Goal: Task Accomplishment & Management: Complete application form

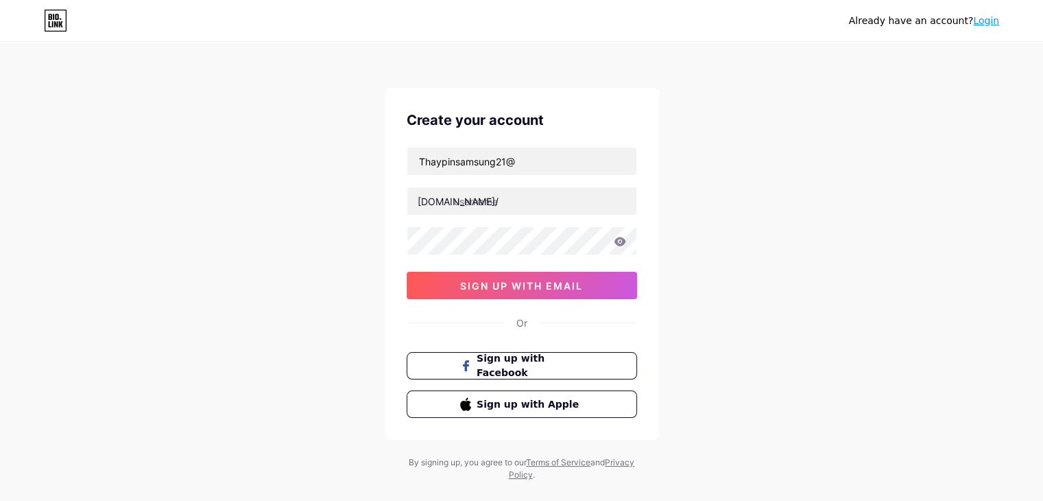
click at [507, 146] on div "Create your account Thaypinsamsung21@ [DOMAIN_NAME]/ sign up with email Or Sign…" at bounding box center [522, 264] width 274 height 352
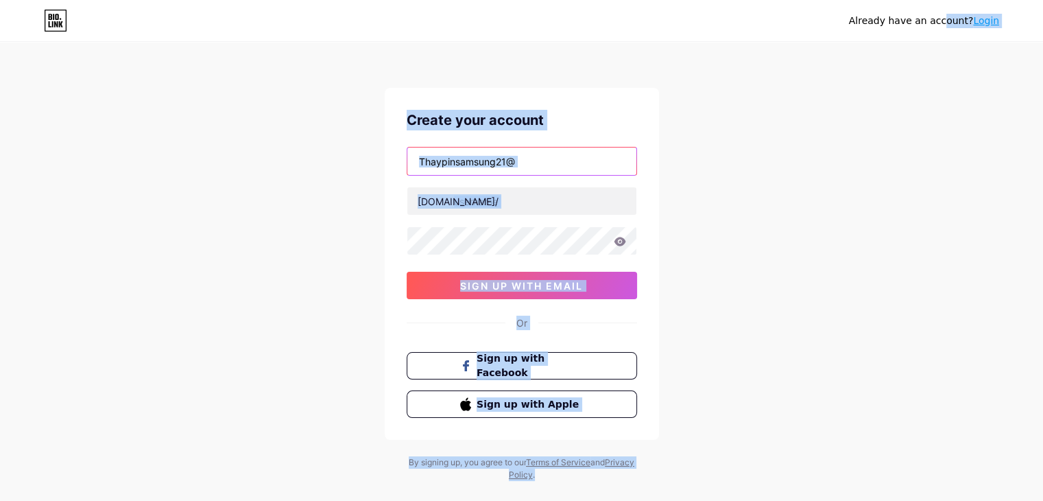
click at [510, 165] on input "Thaypinsamsung21@" at bounding box center [521, 160] width 229 height 27
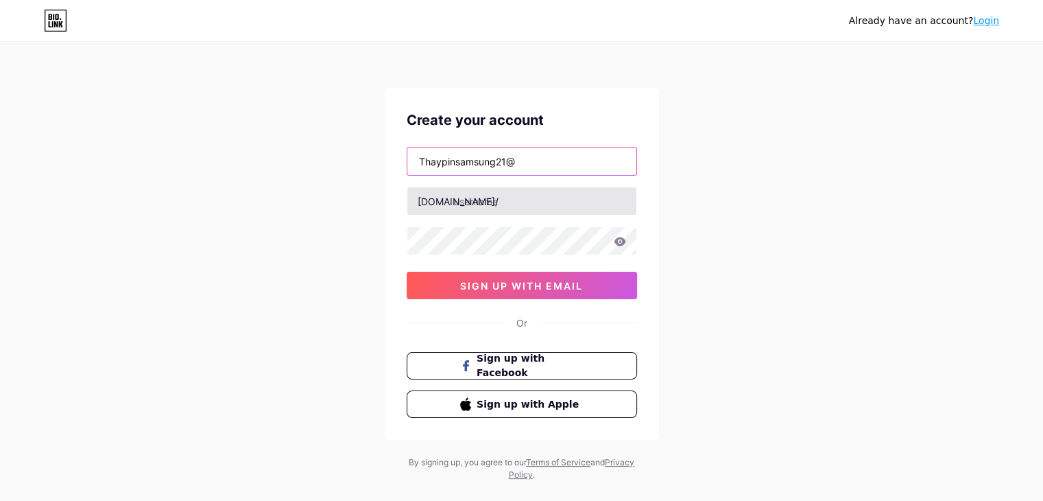
paste input "[EMAIL_ADDRESS][DOMAIN_NAME]"
type input "[EMAIL_ADDRESS][DOMAIN_NAME]"
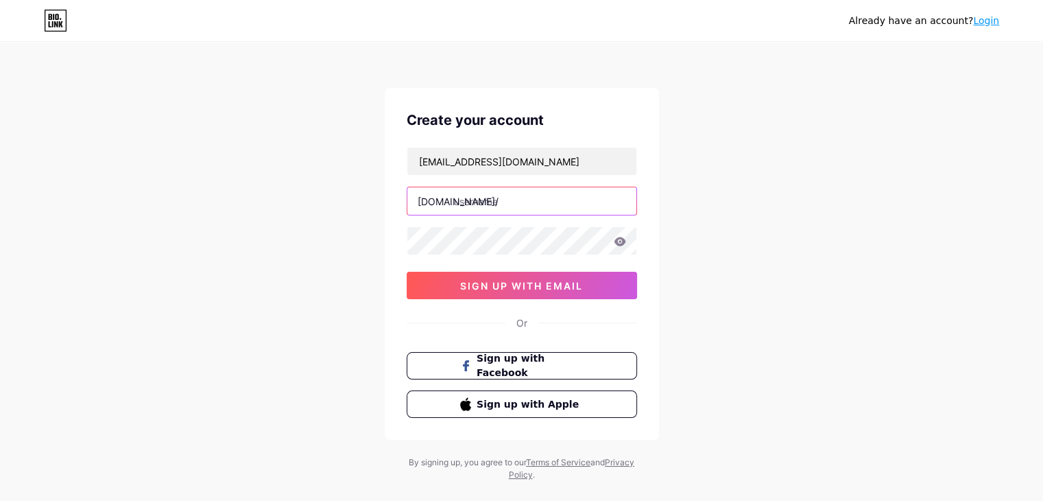
click at [497, 211] on input "text" at bounding box center [521, 200] width 229 height 27
type input "thaypinsamsung"
click at [560, 267] on div "thaypinsamsung@gmail.com bio.link/ thaypinsamsung 0cAFcWeA7ne2cr3QN0ppXk56vVjAr…" at bounding box center [522, 223] width 230 height 152
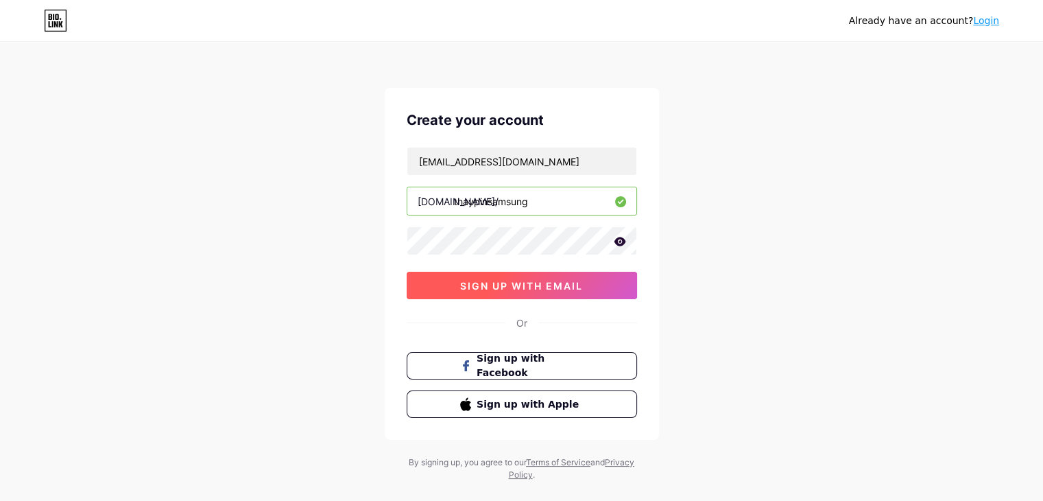
click at [560, 285] on span "sign up with email" at bounding box center [521, 286] width 123 height 12
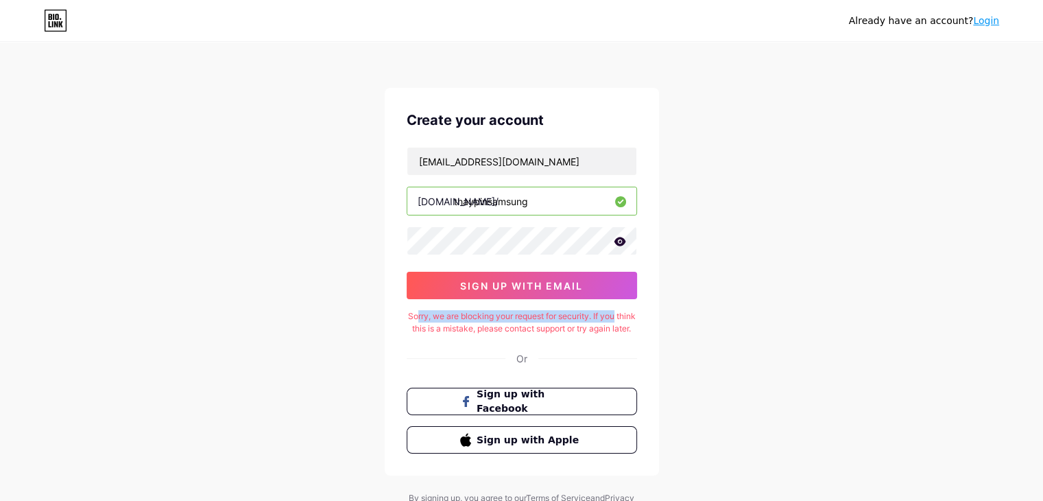
drag, startPoint x: 425, startPoint y: 319, endPoint x: 678, endPoint y: 319, distance: 253.0
click at [678, 319] on div "Already have an account? Login Create your account thaypinsamsung@gmail.com bio…" at bounding box center [521, 280] width 1043 height 560
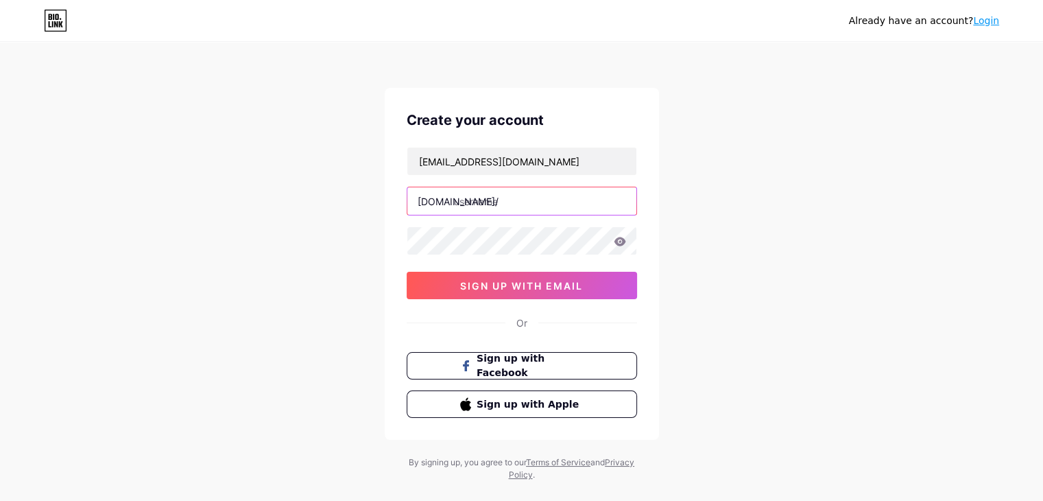
click at [490, 210] on input "text" at bounding box center [521, 200] width 229 height 27
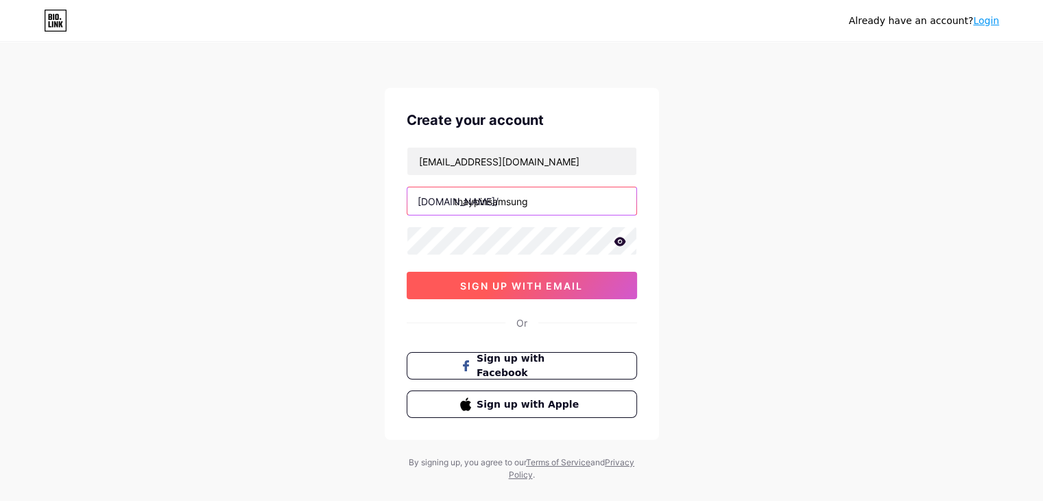
type input "thaypinsamsung"
click at [537, 292] on button "sign up with email" at bounding box center [522, 285] width 230 height 27
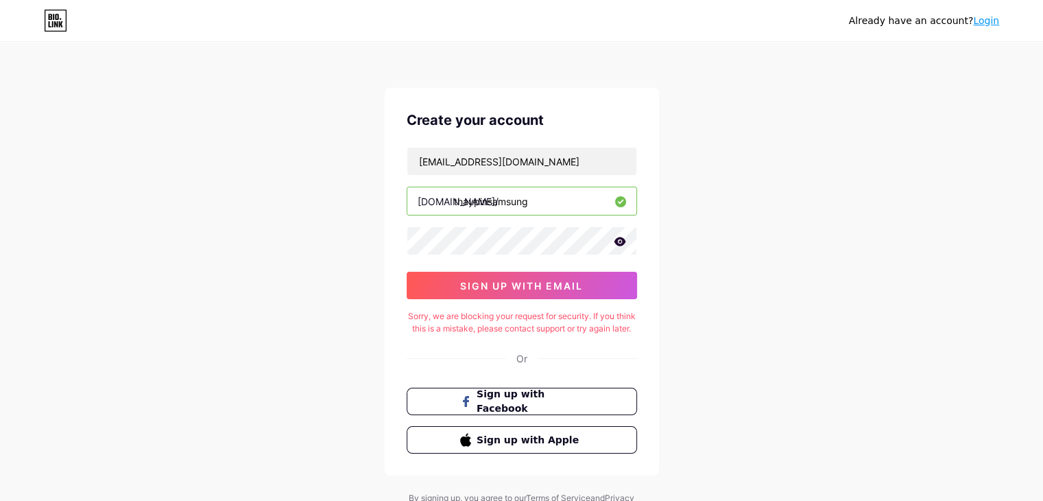
click at [999, 18] on div "Already have an account? Login" at bounding box center [521, 21] width 1043 height 22
click at [990, 19] on link "Login" at bounding box center [986, 20] width 26 height 11
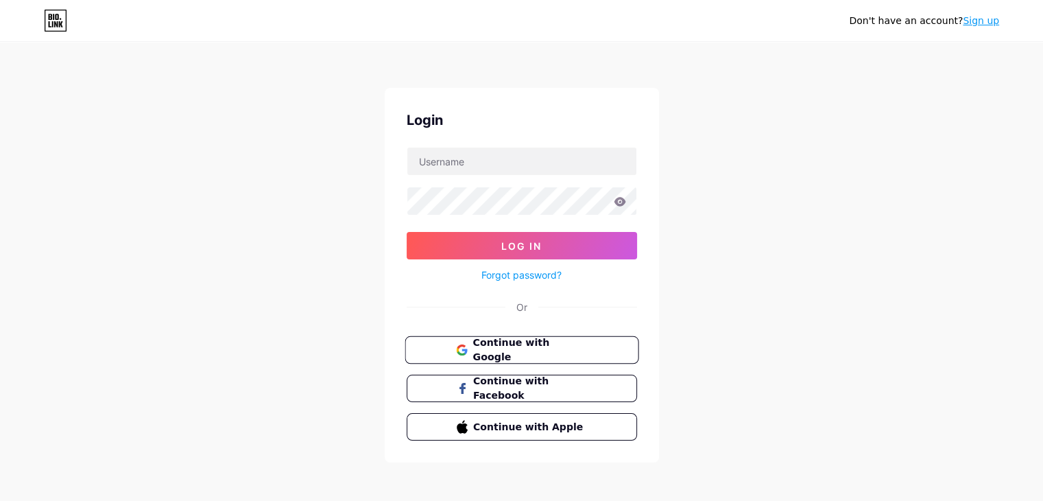
click at [507, 348] on span "Continue with Google" at bounding box center [529, 349] width 115 height 29
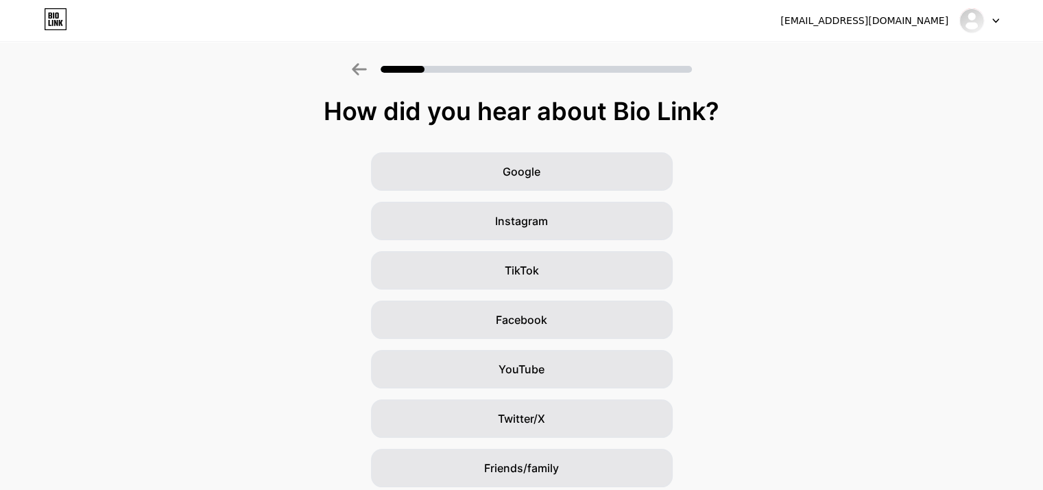
click at [511, 139] on div "How did you hear about Bio Link? Google Instagram TikTok Facebook YouTube Twitt…" at bounding box center [521, 316] width 1043 height 439
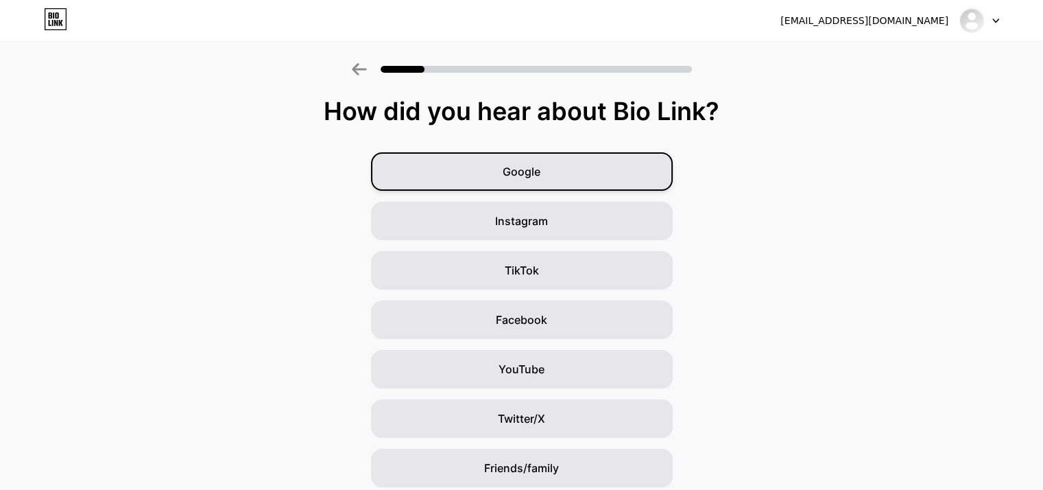
click at [529, 174] on span "Google" at bounding box center [522, 171] width 38 height 16
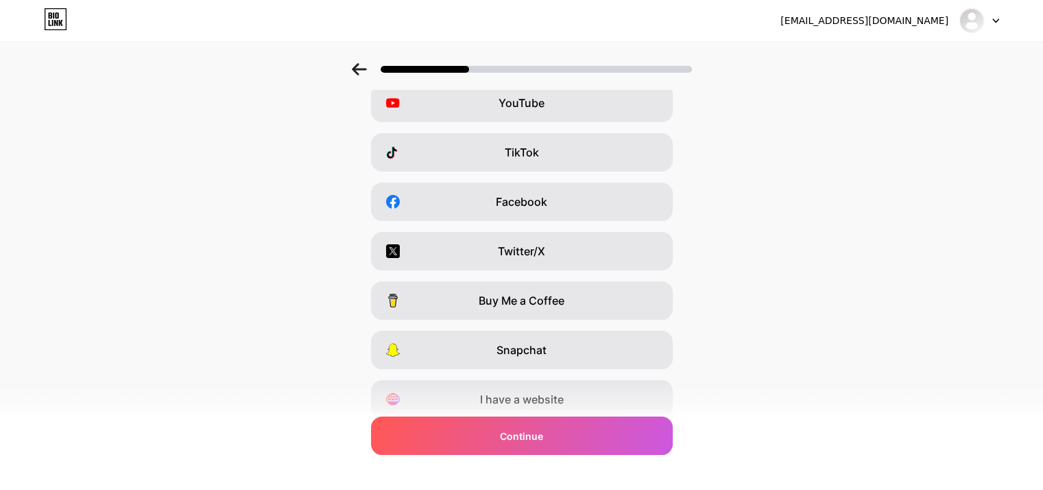
scroll to position [170, 0]
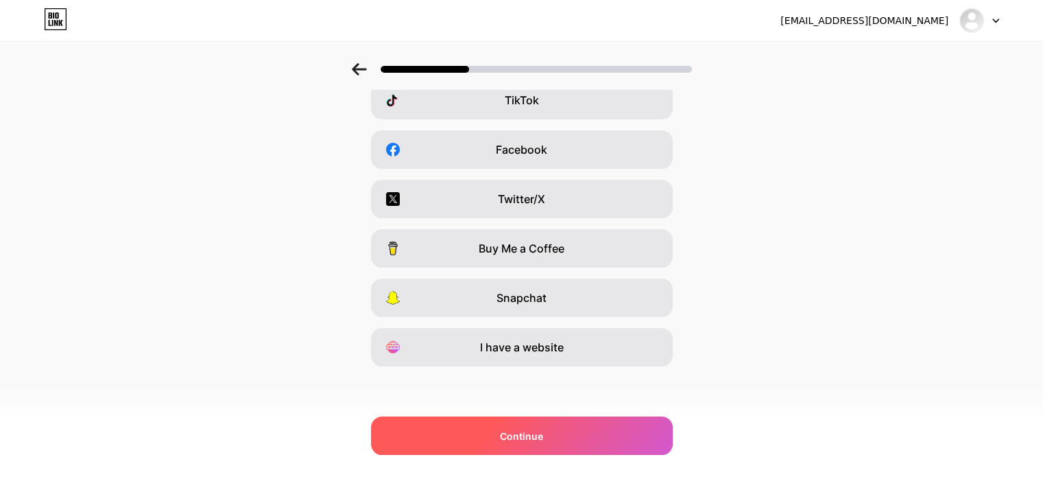
click at [511, 434] on span "Continue" at bounding box center [521, 436] width 43 height 14
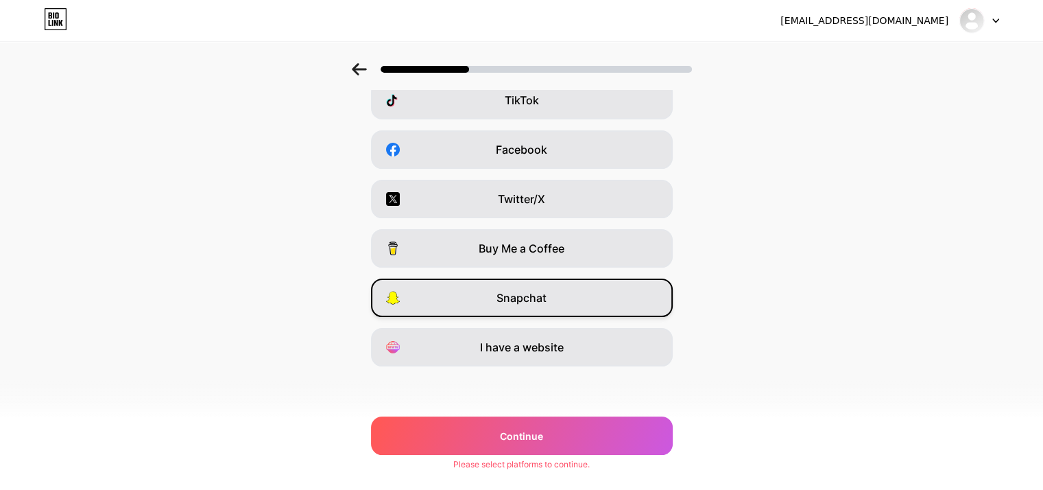
click at [536, 294] on span "Snapchat" at bounding box center [521, 297] width 50 height 16
click at [511, 406] on div "Which platforms are you on? Instagram YouTube TikTok Facebook Twitter/X Buy Me …" at bounding box center [521, 180] width 1043 height 507
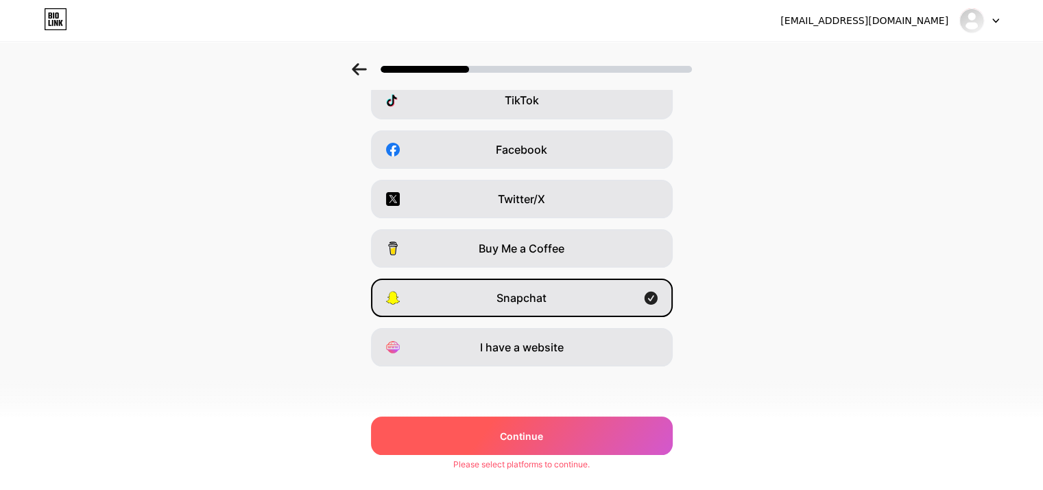
click at [505, 436] on div "Continue" at bounding box center [522, 435] width 302 height 38
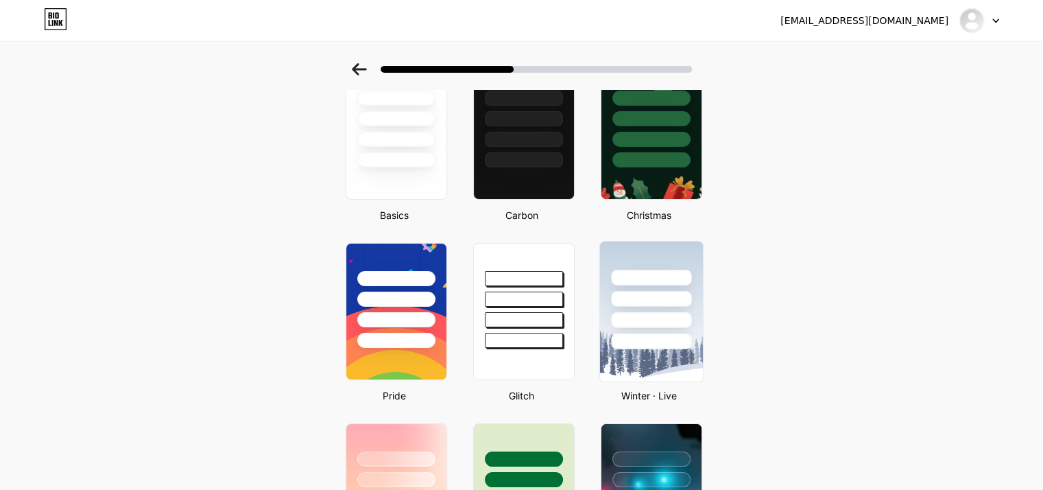
scroll to position [137, 0]
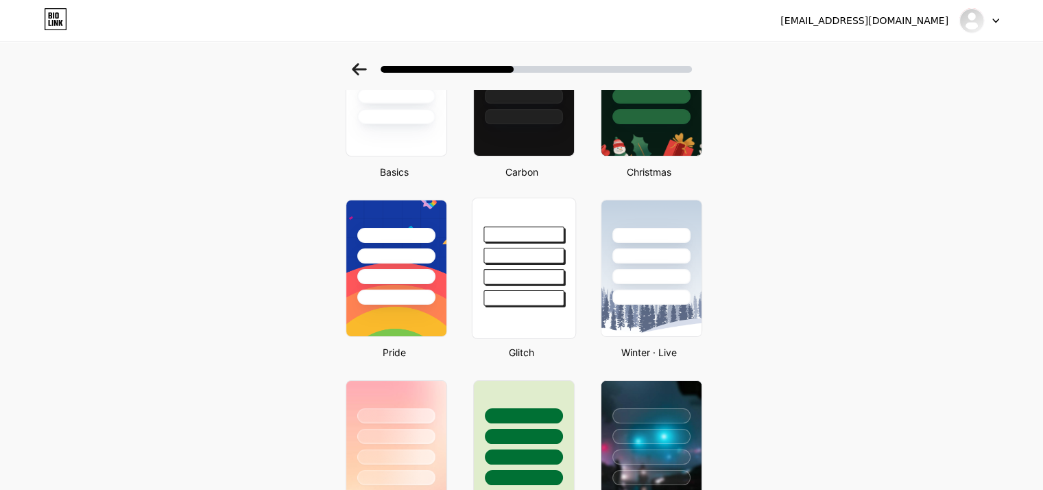
click at [573, 270] on div at bounding box center [523, 252] width 103 height 108
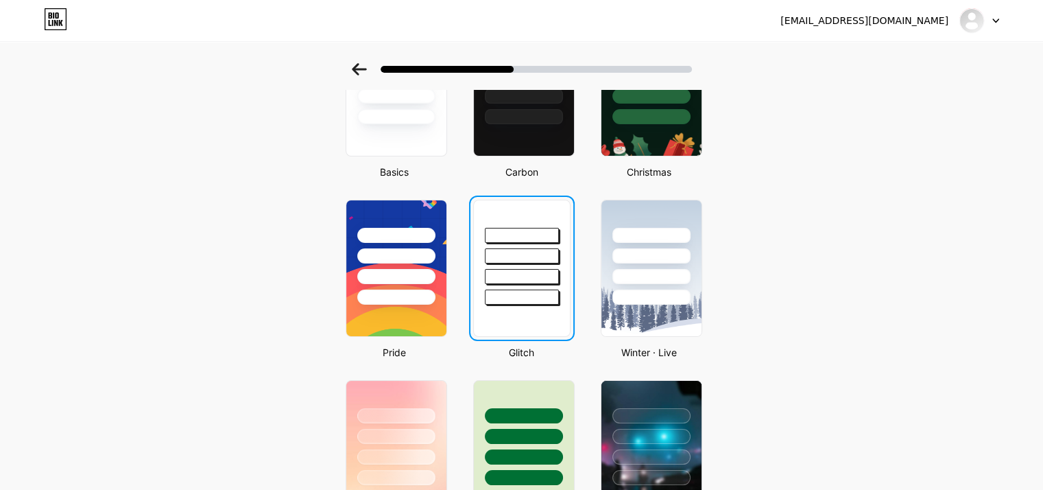
scroll to position [0, 0]
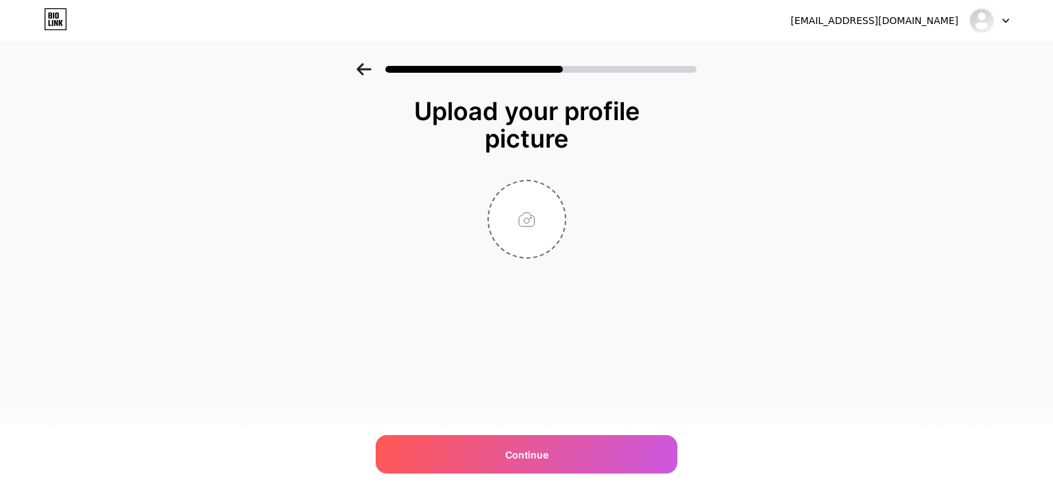
click at [581, 188] on div at bounding box center [527, 219] width 274 height 79
click at [513, 211] on input "file" at bounding box center [527, 219] width 76 height 76
type input "C:\fakepath\95c303ac-6fe9-4b7f-bc6e-a8dd686f023b.jpg"
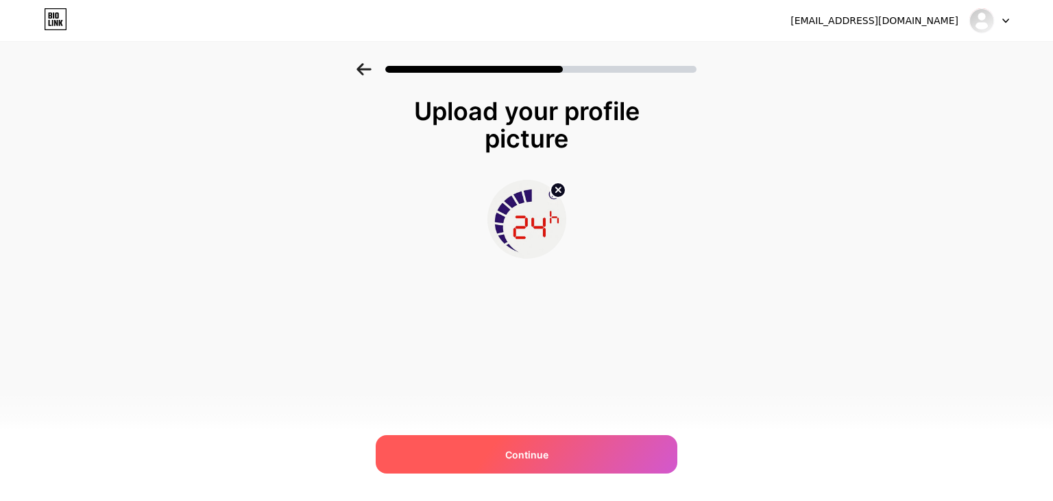
click at [464, 450] on div "Continue" at bounding box center [527, 454] width 302 height 38
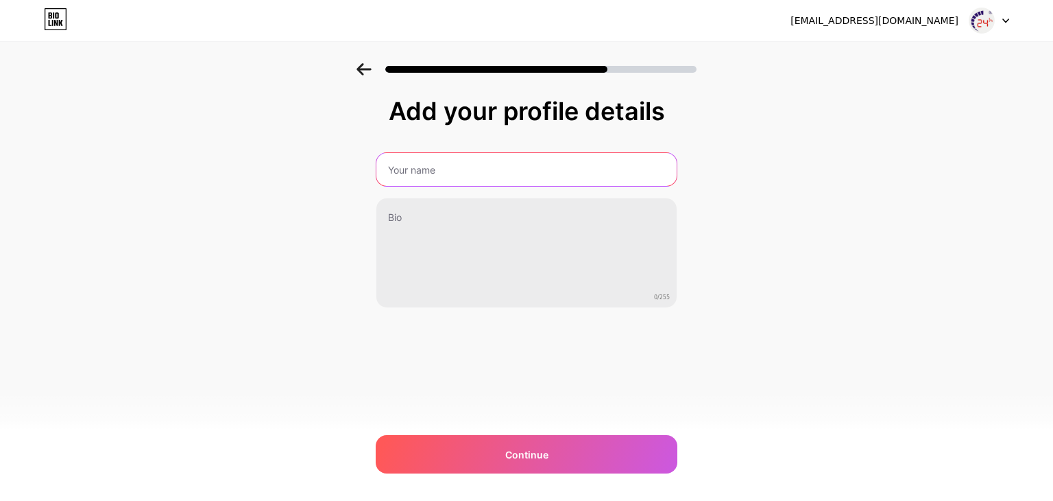
click at [516, 171] on input "text" at bounding box center [526, 169] width 300 height 33
type input "Thay pin Samsung chính hãng"
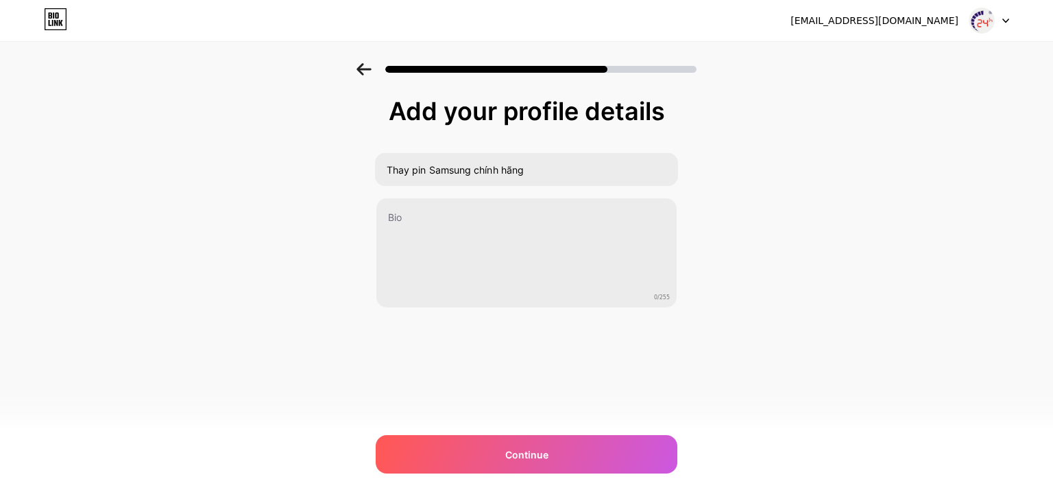
click at [540, 357] on div "Add your profile details Thay pin Samsung chính hãng 0/255 Continue Error" at bounding box center [527, 236] width 302 height 279
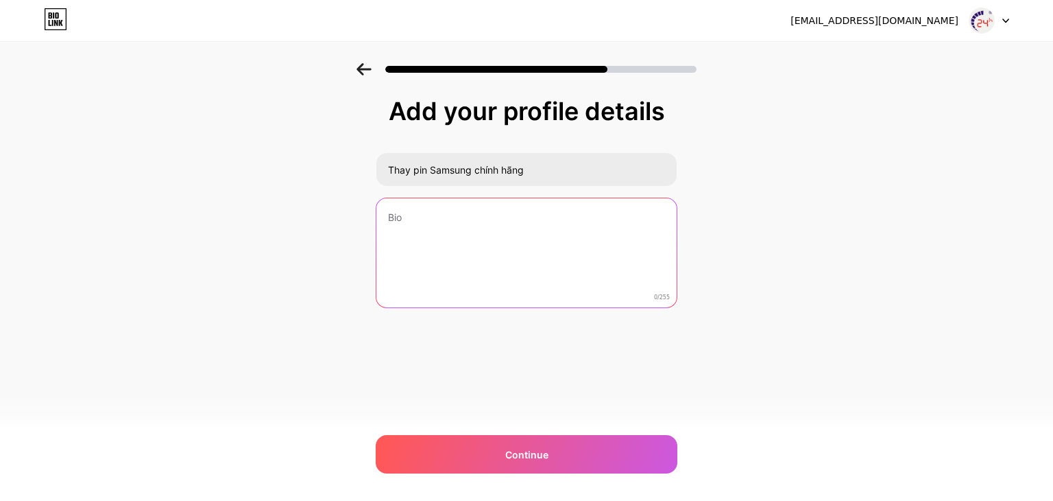
click at [530, 258] on textarea at bounding box center [526, 253] width 300 height 110
paste textarea "Dịch vụ thay pin Samsung tại Bệnh Viện Điện Thoại, Laptop 24h đảm bảo chất lượn…"
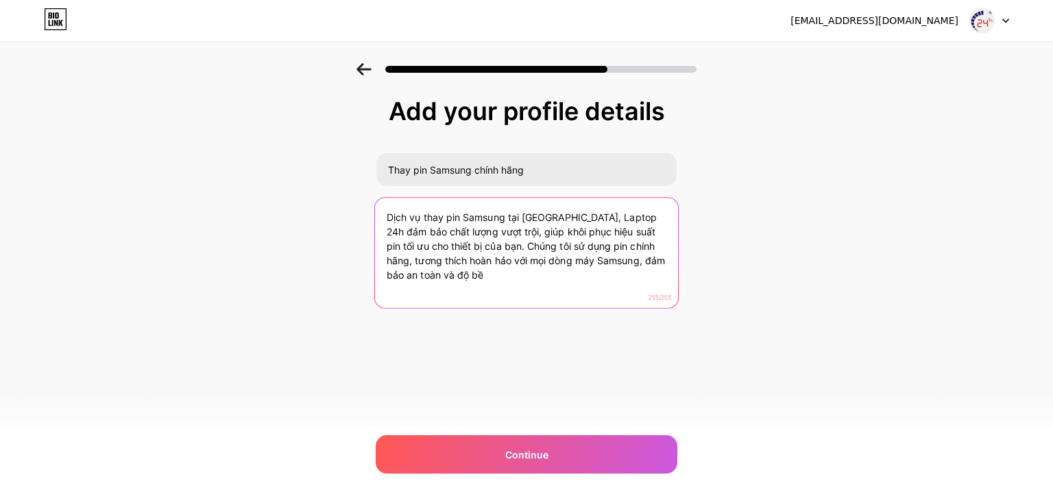
click at [655, 253] on textarea "Dịch vụ thay pin Samsung tại Bệnh Viện Điện Thoại, Laptop 24h đảm bảo chất lượn…" at bounding box center [526, 254] width 303 height 112
drag, startPoint x: 655, startPoint y: 253, endPoint x: 659, endPoint y: 315, distance: 62.5
click at [659, 315] on div "Add your profile details Thay pin Samsung chính hãng Dịch vụ thay pin Samsung t…" at bounding box center [527, 236] width 302 height 279
type textarea "Dịch vụ thay pin Samsung tại Bệnh Viện Điện Thoại, Laptop 24h đảm bảo chất lượn…"
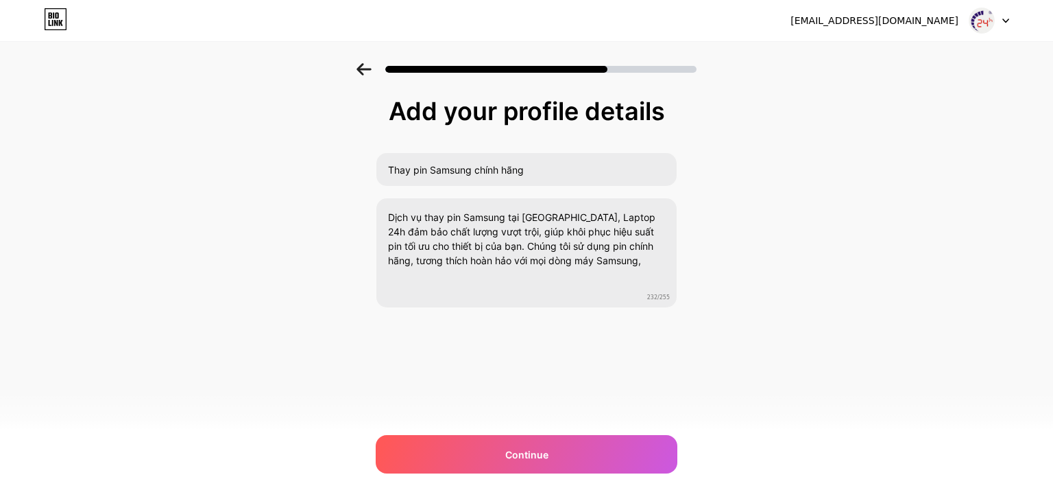
click at [598, 416] on div "thaypinsamsung@gmail.com Logout Link Copied Add your profile details Thay pin S…" at bounding box center [526, 250] width 1053 height 501
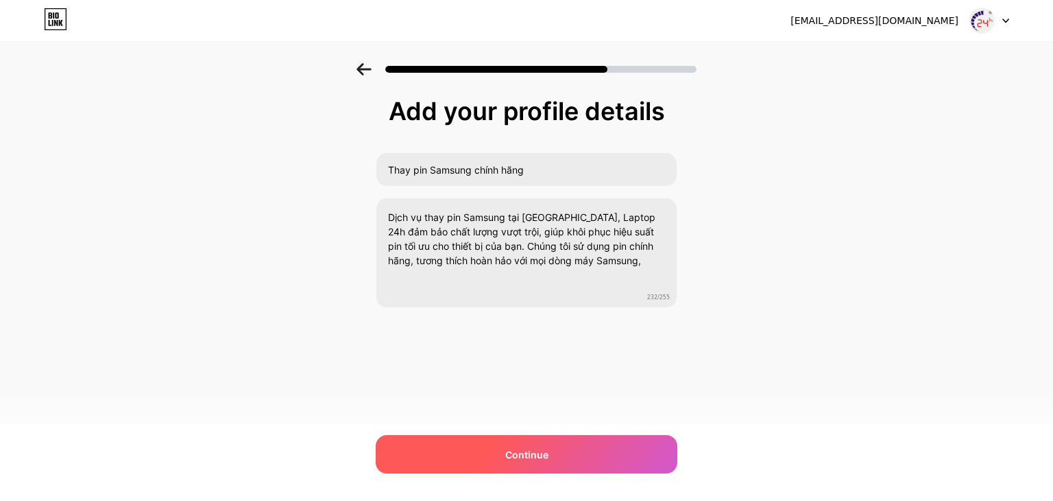
click at [615, 458] on div "Continue" at bounding box center [527, 454] width 302 height 38
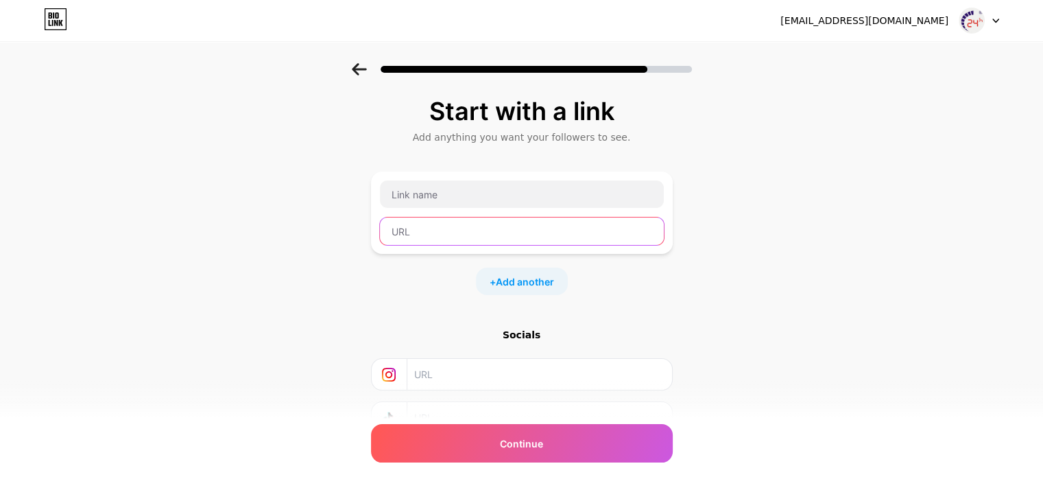
click at [489, 226] on input "text" at bounding box center [522, 230] width 284 height 27
paste input "https://chamsocdidong.com/galaxy-note-sc1738.html"
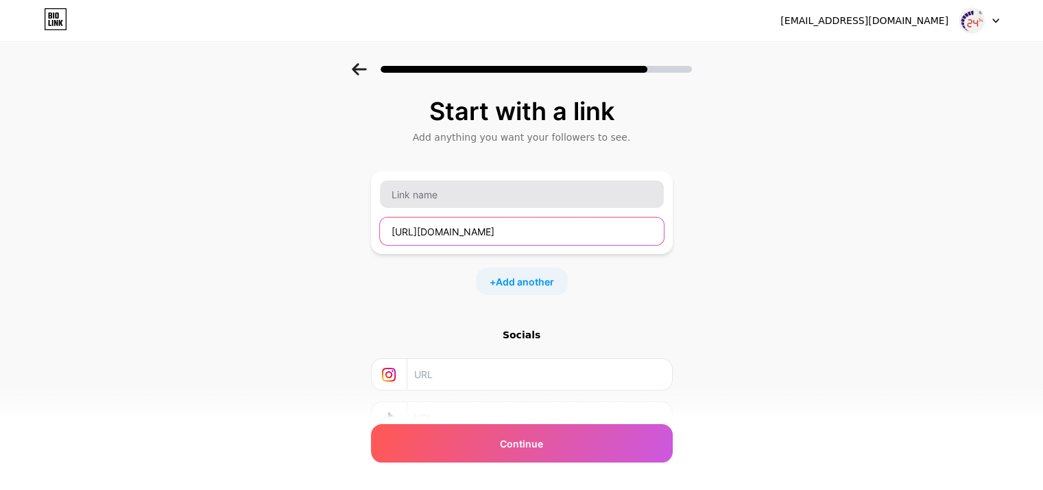
type input "https://chamsocdidong.com/galaxy-note-sc1738.html"
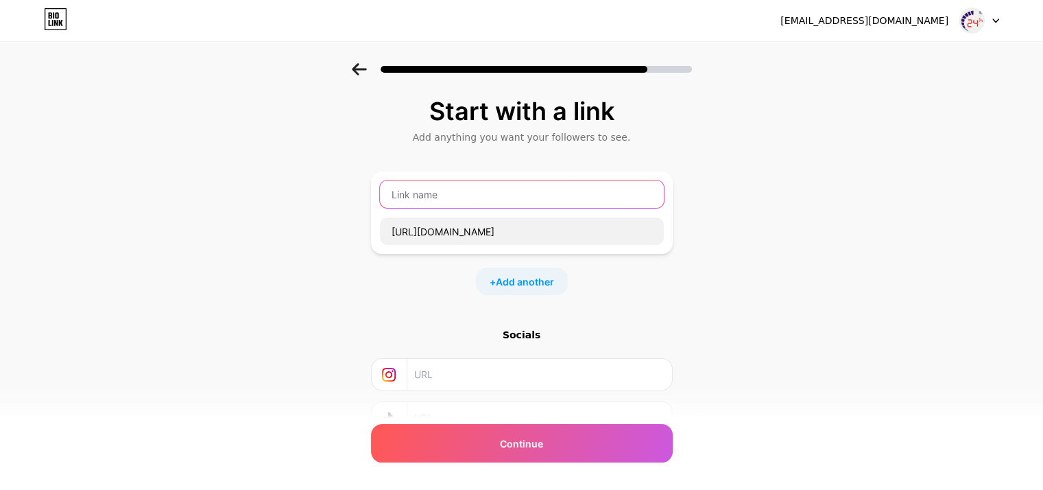
click at [481, 184] on input "text" at bounding box center [522, 193] width 284 height 27
type input "D"
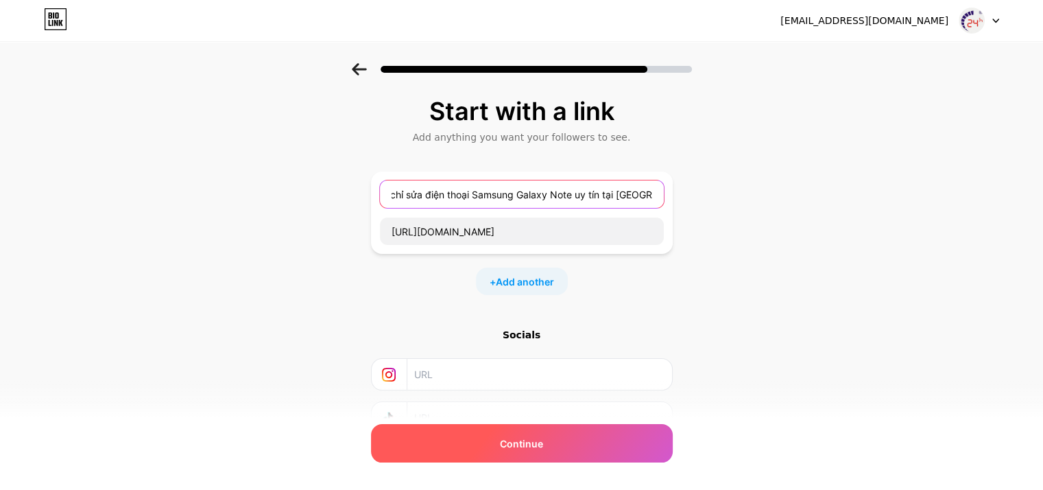
type input "Địa chỉ sửa điện thoại Samsung Galaxy Note uy tín tại TPHCM"
click at [524, 453] on div "Continue" at bounding box center [522, 443] width 302 height 38
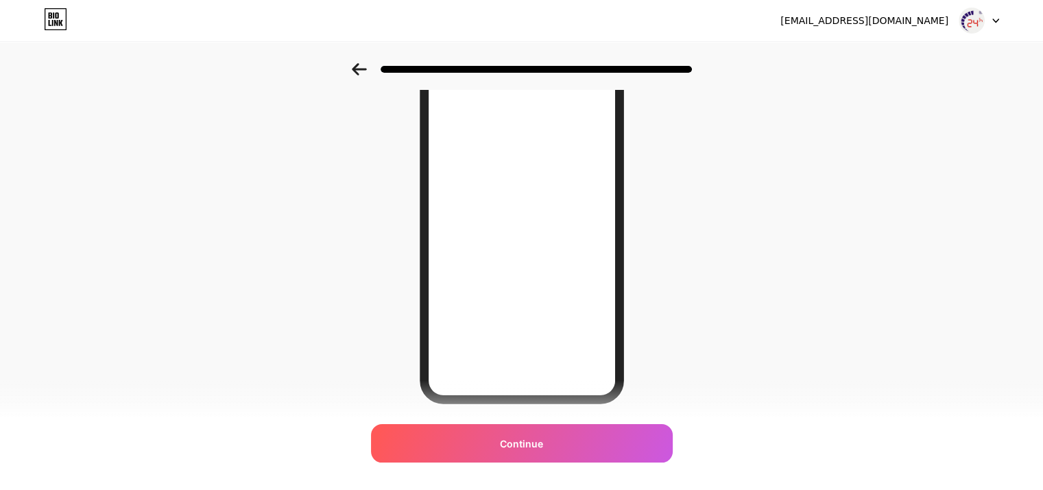
scroll to position [199, 0]
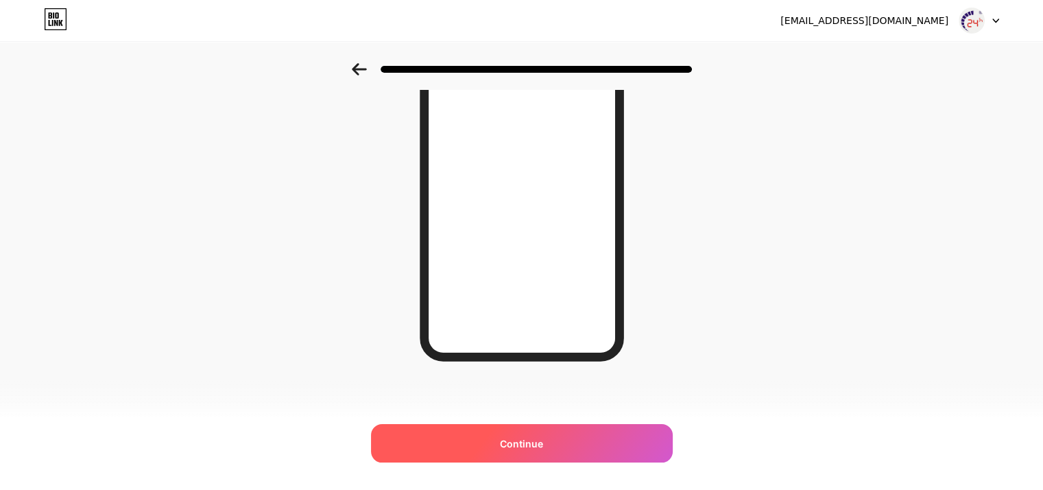
click at [529, 433] on div "Continue" at bounding box center [522, 443] width 302 height 38
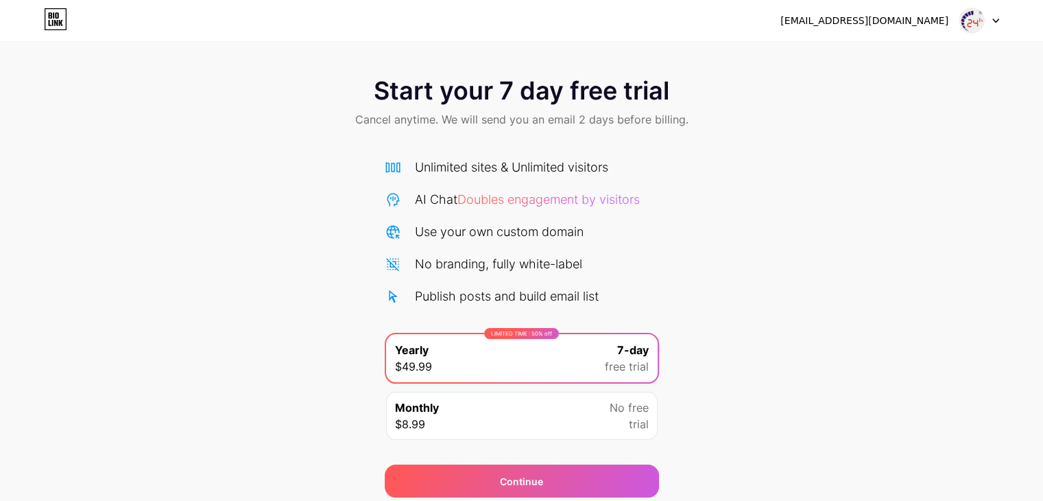
click at [52, 23] on icon at bounding box center [52, 23] width 1 height 6
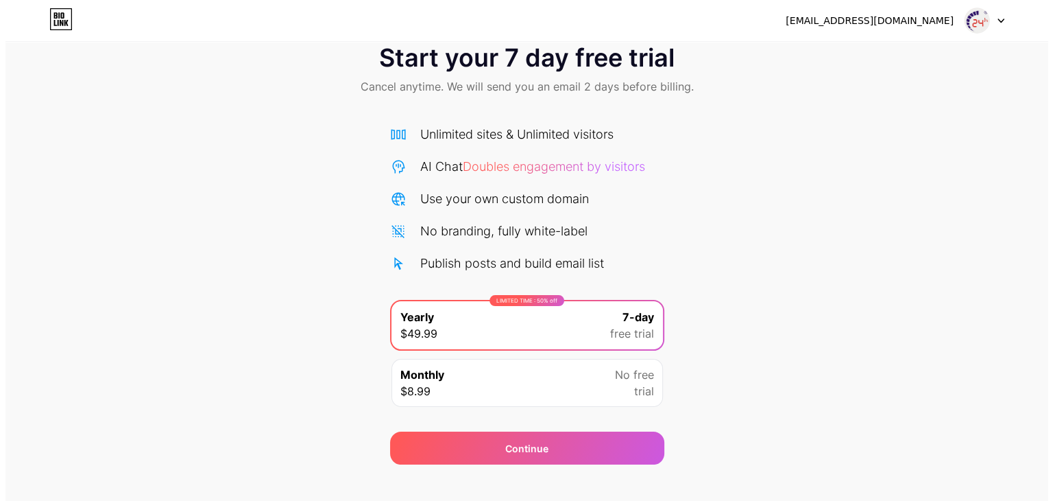
scroll to position [51, 0]
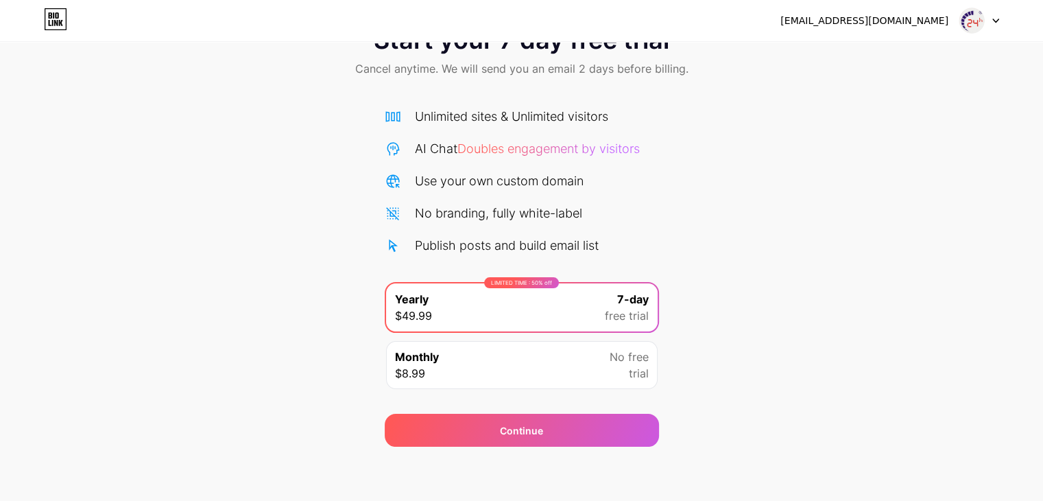
click at [529, 385] on div "Monthly $8.99 No free trial" at bounding box center [522, 365] width 272 height 48
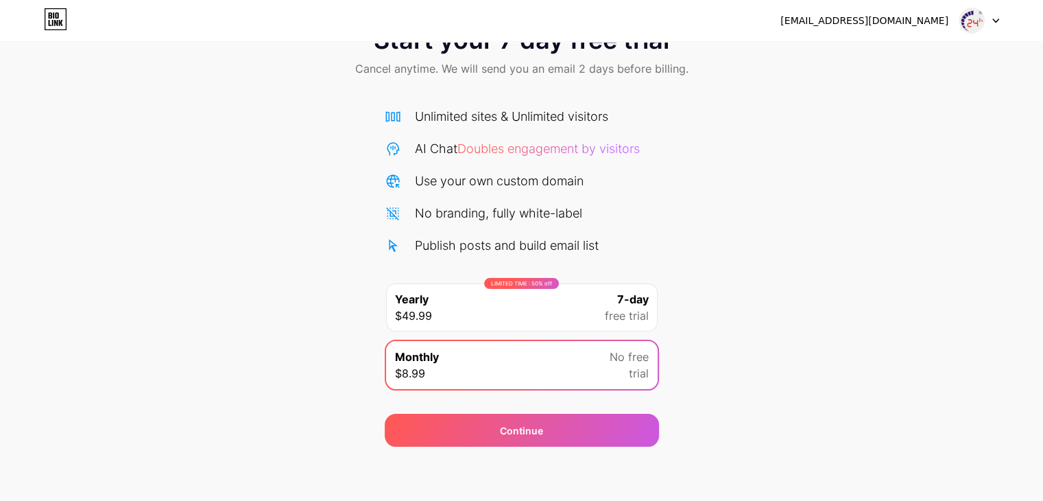
click at [588, 312] on div "LIMITED TIME : 50% off Yearly $49.99 7-day free trial" at bounding box center [522, 307] width 272 height 48
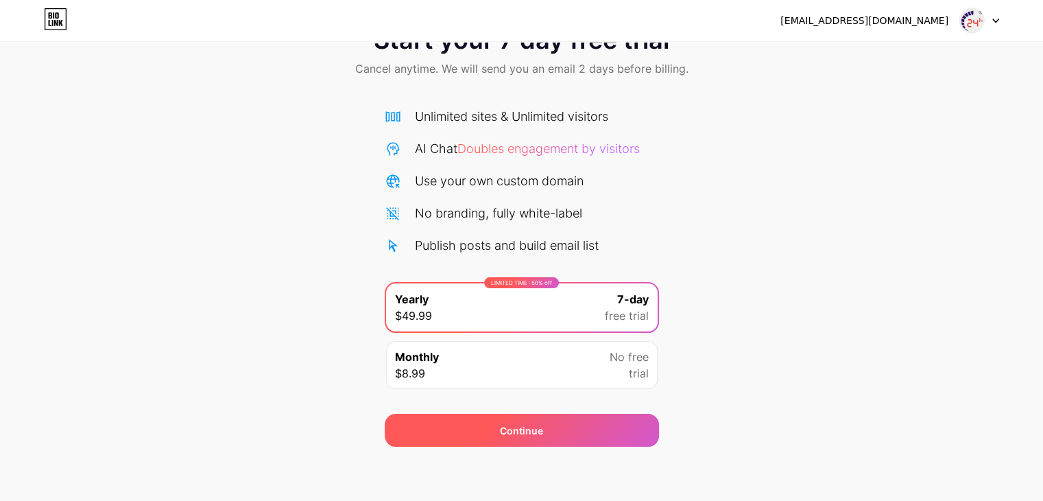
click at [560, 429] on div "Continue" at bounding box center [522, 430] width 274 height 33
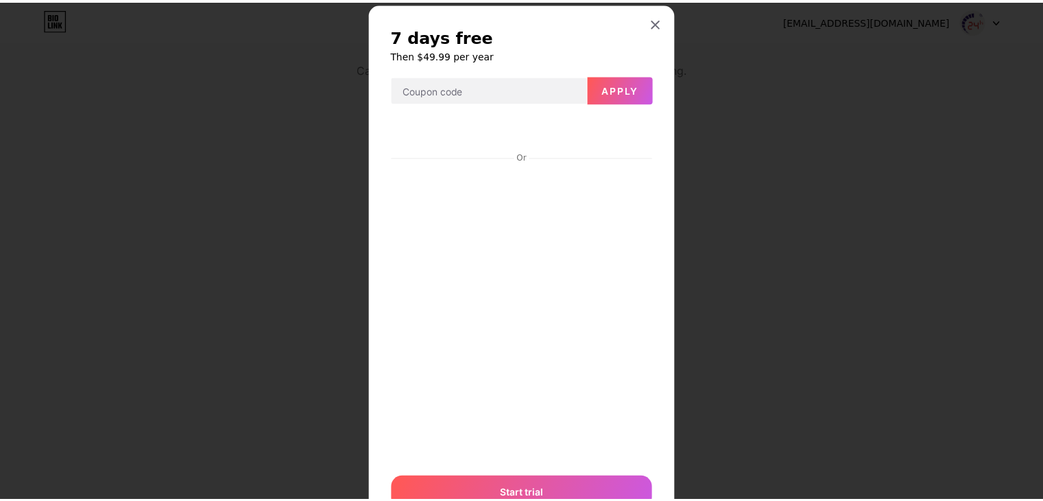
scroll to position [0, 0]
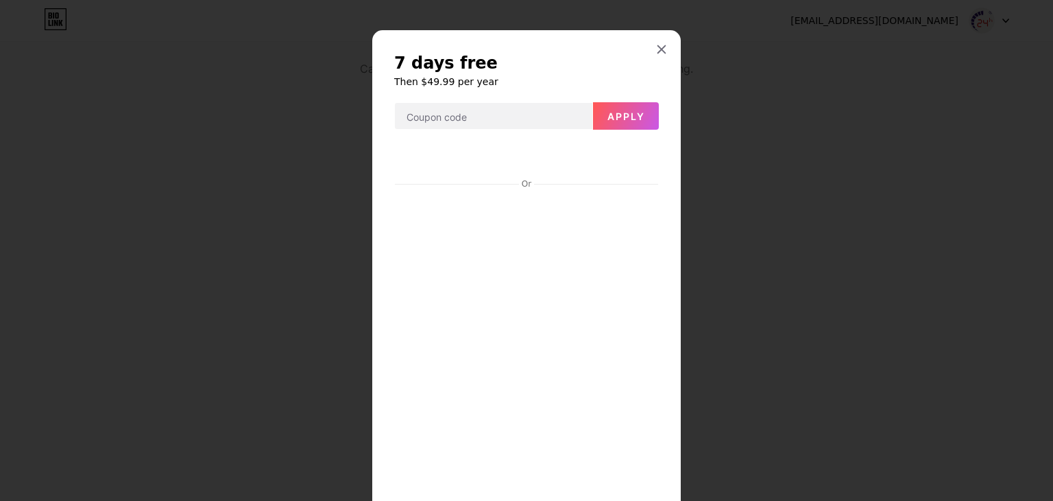
click at [656, 51] on icon at bounding box center [661, 49] width 11 height 11
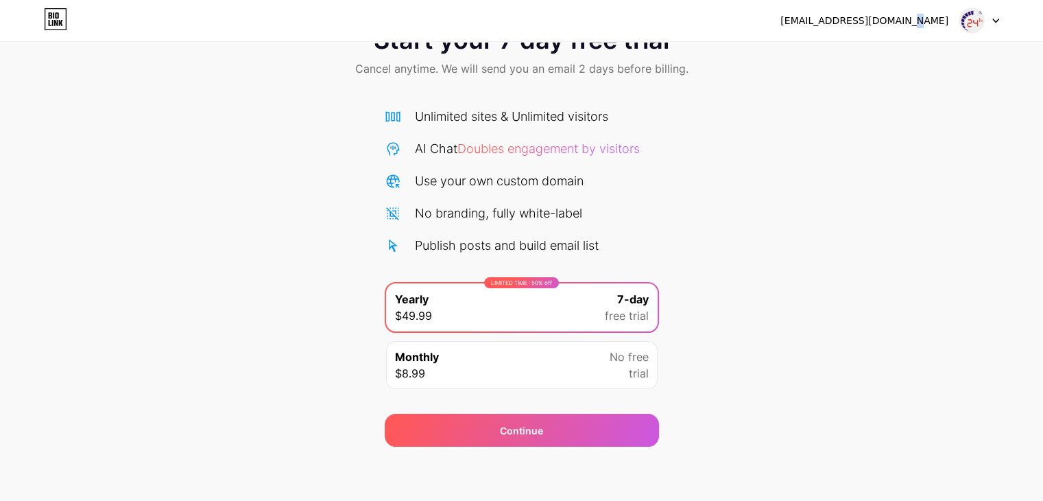
click at [944, 32] on div "[EMAIL_ADDRESS][DOMAIN_NAME]" at bounding box center [889, 20] width 219 height 25
click at [994, 28] on div at bounding box center [979, 20] width 40 height 25
click at [826, 139] on div "Start your 7 day free trial Cancel anytime. We will send you an email 2 days be…" at bounding box center [521, 229] width 1043 height 434
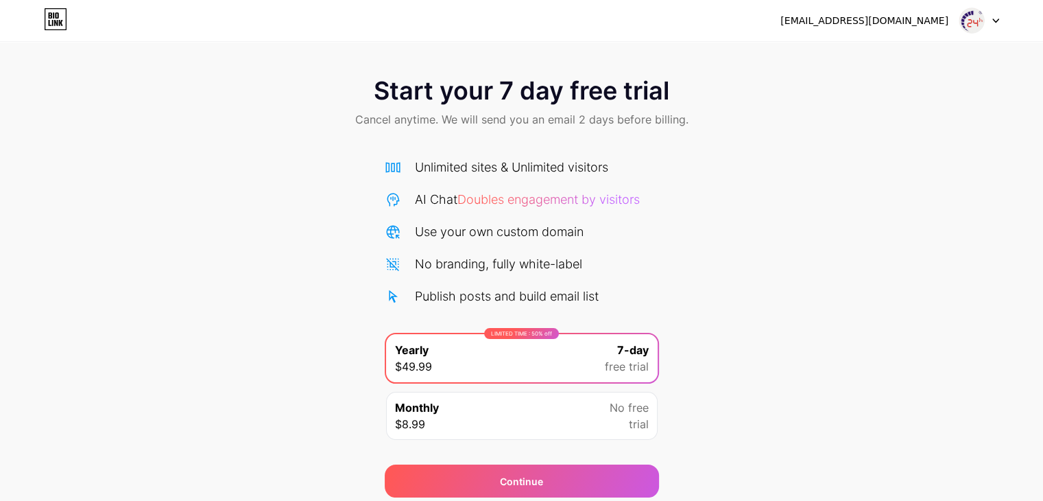
click at [965, 13] on img at bounding box center [972, 21] width 26 height 26
click at [938, 51] on li "Logout" at bounding box center [913, 56] width 170 height 37
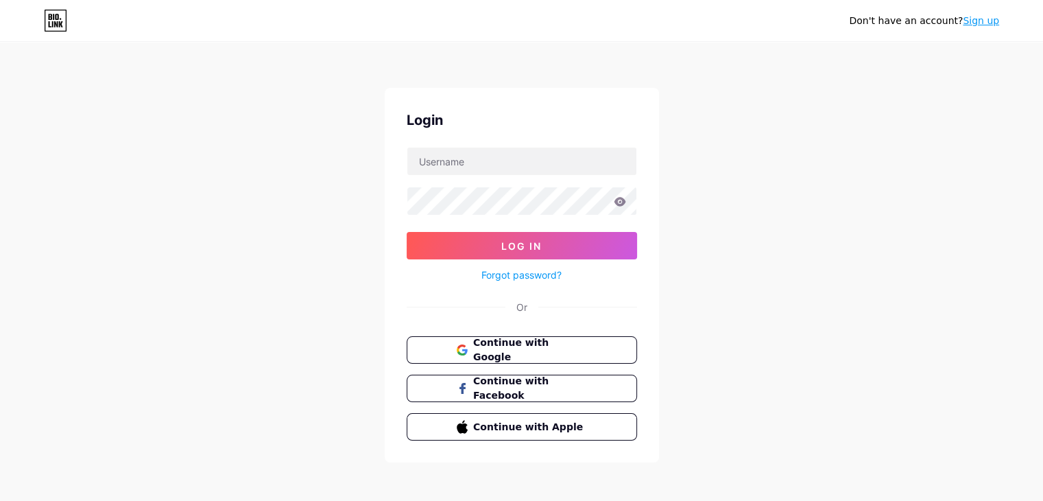
drag, startPoint x: 530, startPoint y: 141, endPoint x: 527, endPoint y: 180, distance: 39.2
click at [531, 139] on div "Login Log In Forgot password? Or Continue with Google Continue with Facebook Co…" at bounding box center [522, 275] width 274 height 374
click at [503, 341] on button "Continue with Google" at bounding box center [522, 350] width 234 height 28
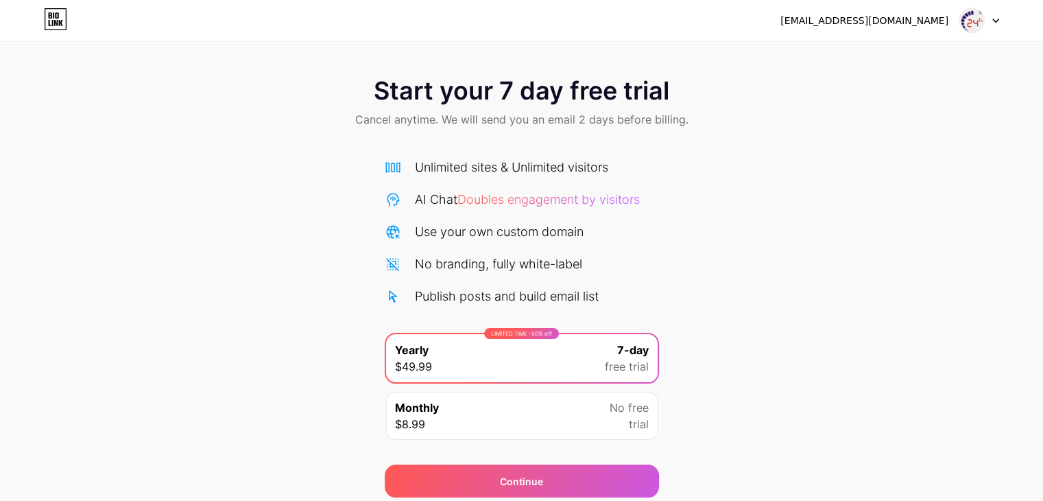
click at [45, 14] on icon at bounding box center [55, 19] width 21 height 21
